Goal: Task Accomplishment & Management: Complete application form

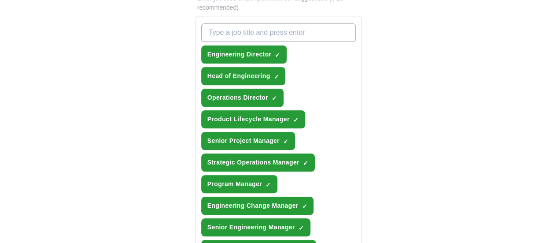
scroll to position [308, 0]
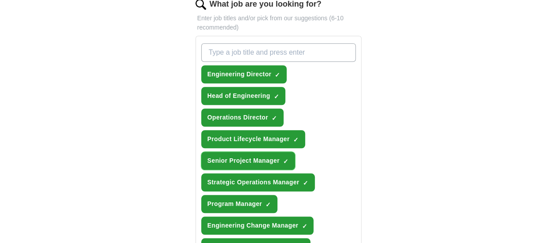
click at [0, 0] on span "×" at bounding box center [0, 0] width 0 height 0
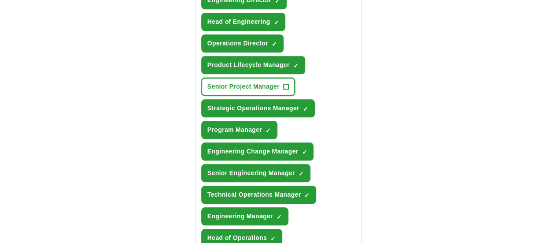
scroll to position [396, 0]
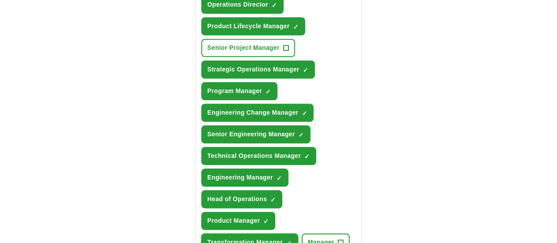
scroll to position [440, 0]
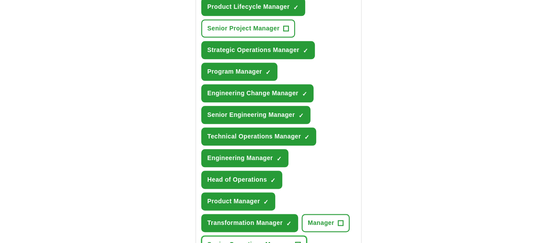
click at [301, 241] on span "+" at bounding box center [297, 244] width 5 height 7
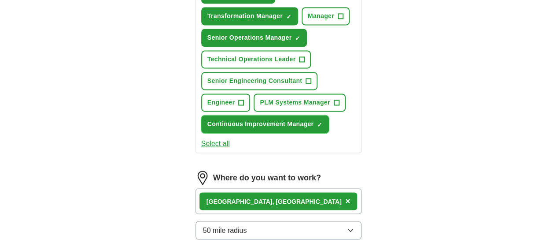
scroll to position [660, 0]
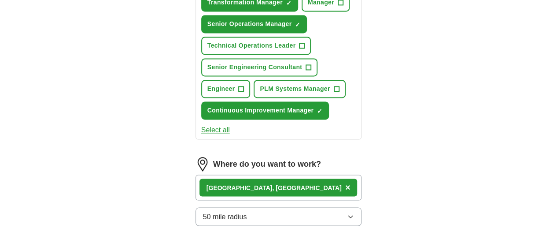
drag, startPoint x: 369, startPoint y: 170, endPoint x: 313, endPoint y: 162, distance: 57.3
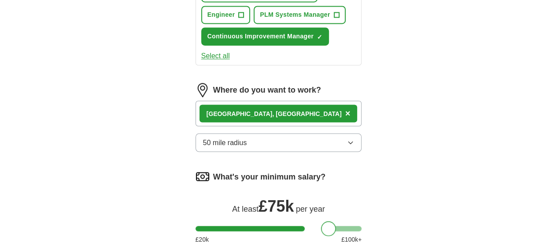
scroll to position [748, 0]
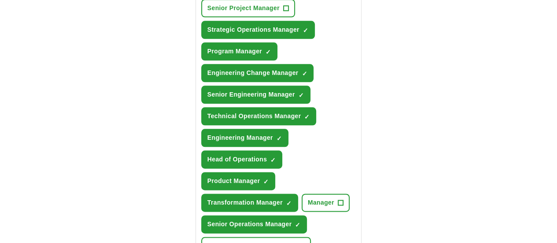
scroll to position [407, 0]
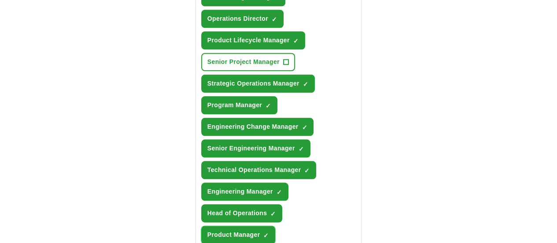
click at [0, 0] on span "×" at bounding box center [0, 0] width 0 height 0
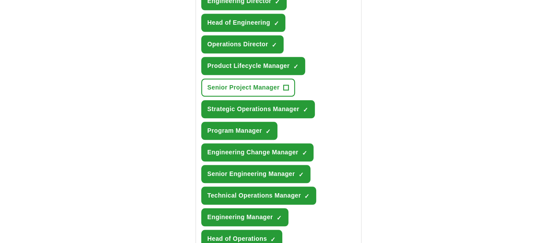
scroll to position [363, 0]
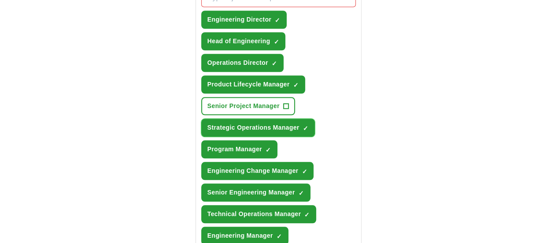
click at [0, 0] on span "×" at bounding box center [0, 0] width 0 height 0
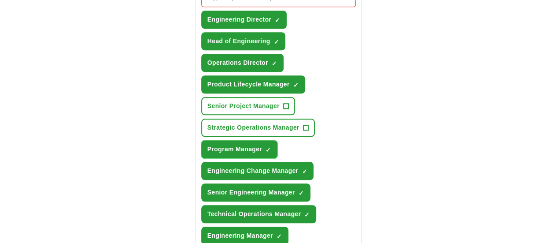
click at [0, 0] on span "×" at bounding box center [0, 0] width 0 height 0
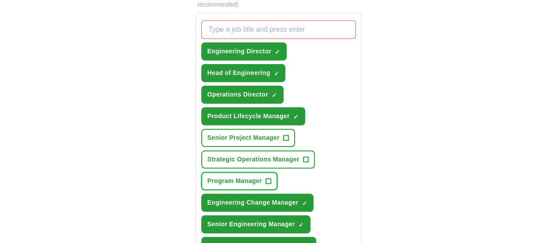
scroll to position [319, 0]
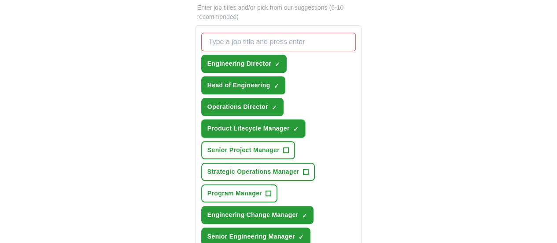
click at [0, 0] on span "×" at bounding box center [0, 0] width 0 height 0
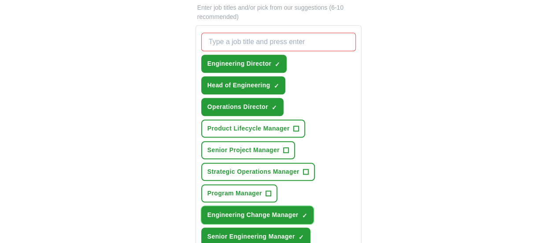
click at [0, 0] on span "×" at bounding box center [0, 0] width 0 height 0
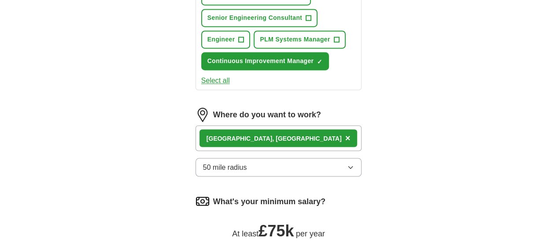
scroll to position [715, 0]
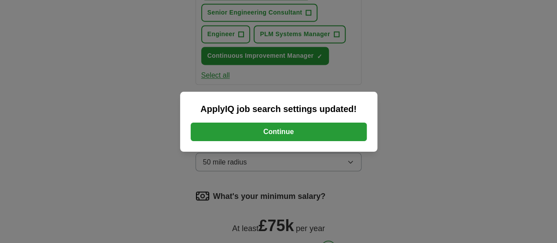
click at [303, 131] on button "Continue" at bounding box center [279, 131] width 176 height 18
